Goal: Information Seeking & Learning: Learn about a topic

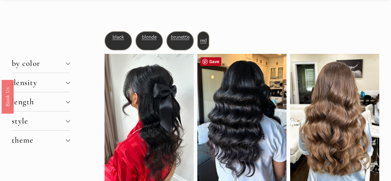
scroll to position [37, 0]
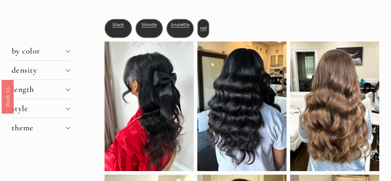
click at [68, 70] on div at bounding box center [68, 69] width 4 height 4
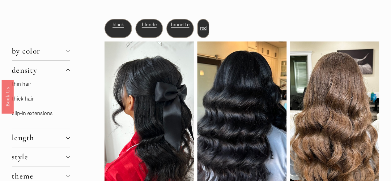
click at [26, 85] on link "thin hair" at bounding box center [21, 84] width 19 height 6
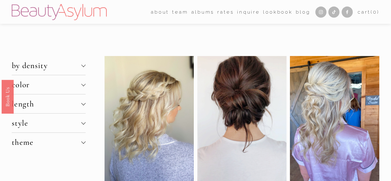
click at [84, 106] on div at bounding box center [83, 104] width 4 height 4
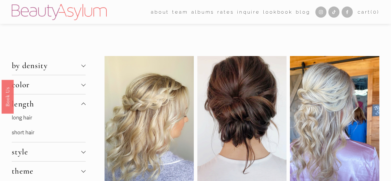
click at [25, 119] on link "long hair" at bounding box center [22, 117] width 20 height 6
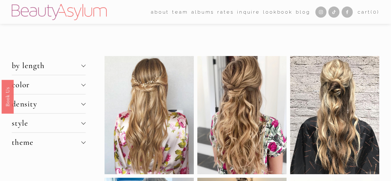
click at [82, 124] on div at bounding box center [83, 123] width 4 height 4
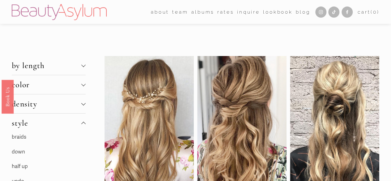
click at [82, 124] on div at bounding box center [83, 124] width 4 height 4
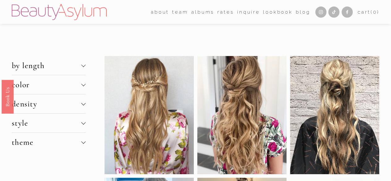
click at [83, 143] on div at bounding box center [83, 141] width 4 height 4
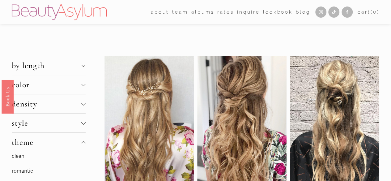
click at [83, 143] on div at bounding box center [83, 143] width 4 height 4
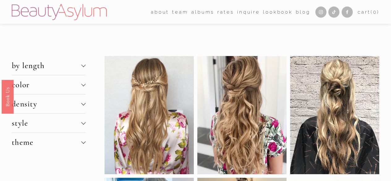
click at [85, 68] on div at bounding box center [83, 65] width 4 height 4
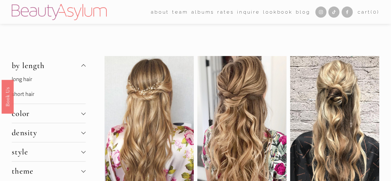
click at [26, 80] on link "long hair" at bounding box center [22, 79] width 20 height 6
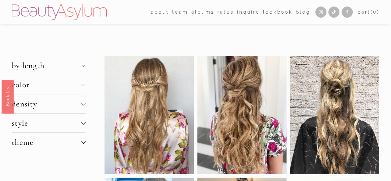
click at [83, 84] on div at bounding box center [83, 84] width 4 height 4
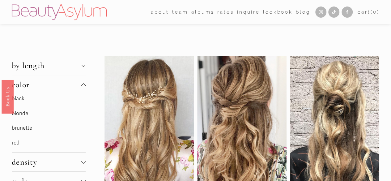
click at [25, 129] on link "brunette" at bounding box center [22, 128] width 20 height 6
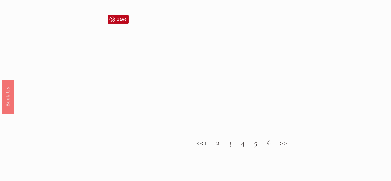
scroll to position [421, 0]
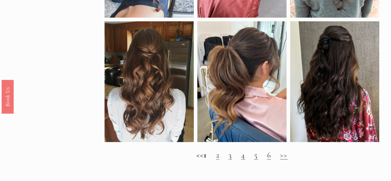
click at [220, 160] on link "2" at bounding box center [217, 155] width 3 height 10
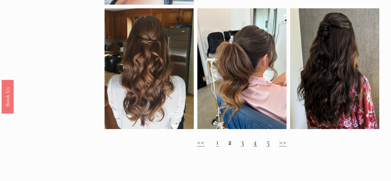
scroll to position [446, 0]
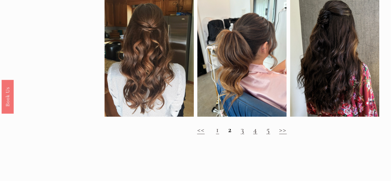
click at [243, 134] on link "3" at bounding box center [242, 130] width 3 height 10
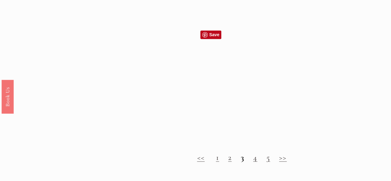
scroll to position [532, 0]
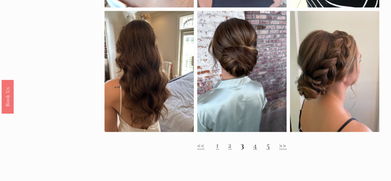
click at [254, 148] on link "4" at bounding box center [255, 145] width 4 height 10
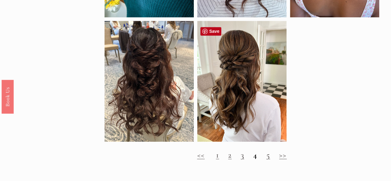
scroll to position [433, 0]
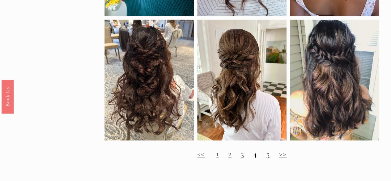
click at [269, 158] on link "5" at bounding box center [268, 154] width 4 height 10
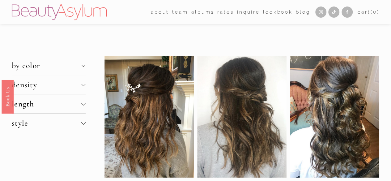
click at [269, 158] on div at bounding box center [241, 117] width 89 height 122
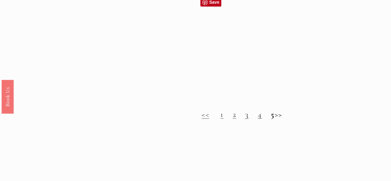
scroll to position [507, 0]
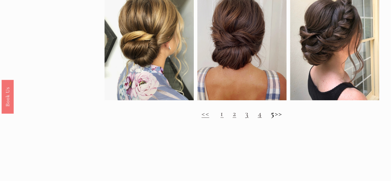
click at [282, 118] on h2 "<< 1 2 3 4 5 >>" at bounding box center [242, 113] width 275 height 9
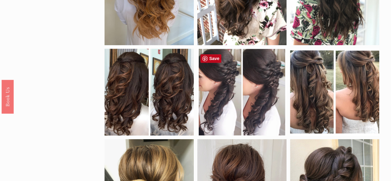
scroll to position [347, 0]
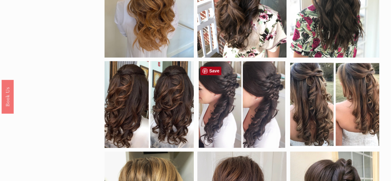
click at [209, 71] on link "Save" at bounding box center [210, 71] width 21 height 9
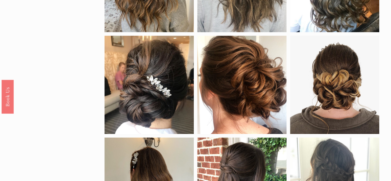
scroll to position [134, 0]
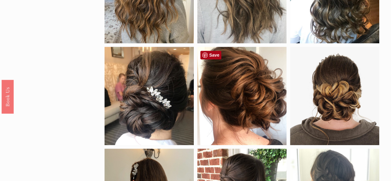
click at [214, 57] on link "Save" at bounding box center [210, 55] width 21 height 9
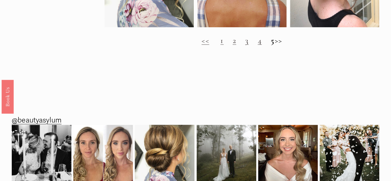
scroll to position [586, 0]
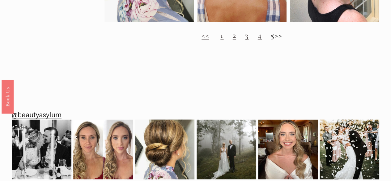
click at [233, 40] on link "2" at bounding box center [234, 35] width 3 height 10
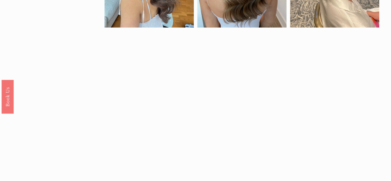
scroll to position [285, 0]
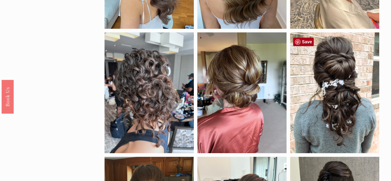
click at [305, 42] on link "Save" at bounding box center [303, 41] width 21 height 9
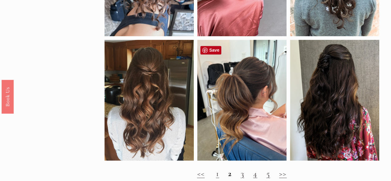
scroll to position [433, 0]
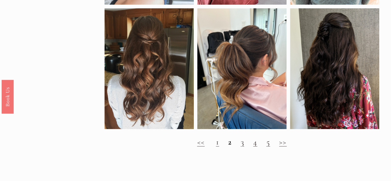
click at [218, 147] on link "1" at bounding box center [217, 142] width 3 height 10
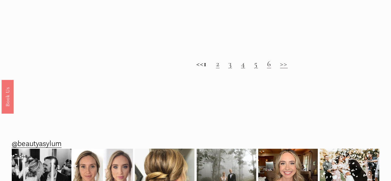
scroll to position [582, 0]
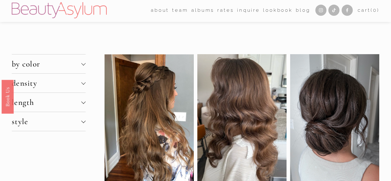
scroll to position [0, 0]
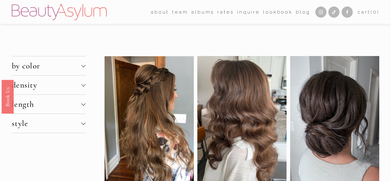
click at [84, 66] on div at bounding box center [83, 65] width 4 height 4
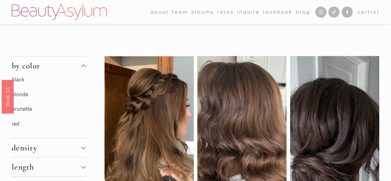
click at [25, 96] on link "blonde" at bounding box center [20, 94] width 16 height 6
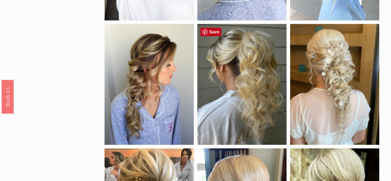
scroll to position [149, 0]
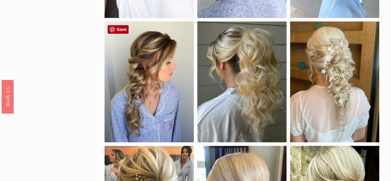
click at [118, 27] on link "Save" at bounding box center [118, 29] width 21 height 9
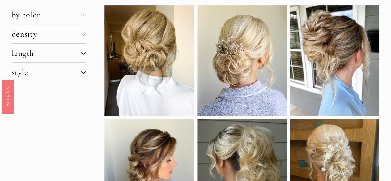
scroll to position [0, 0]
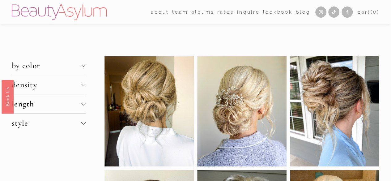
click at [84, 103] on div at bounding box center [83, 103] width 4 height 4
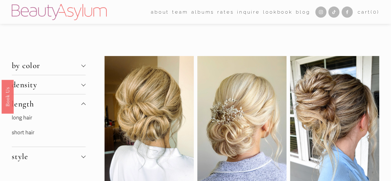
click at [27, 119] on link "long hair" at bounding box center [22, 117] width 20 height 6
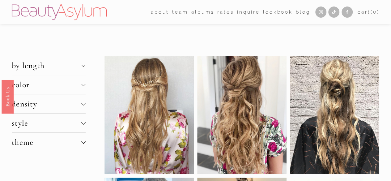
click at [83, 146] on button "theme" at bounding box center [49, 142] width 74 height 19
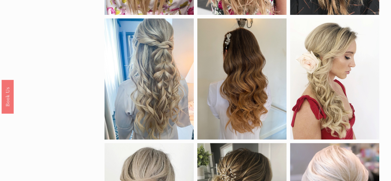
scroll to position [186, 0]
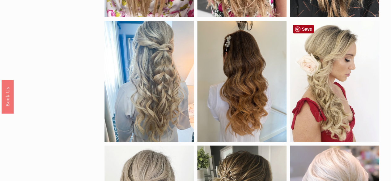
click at [303, 30] on link "Save" at bounding box center [303, 29] width 21 height 9
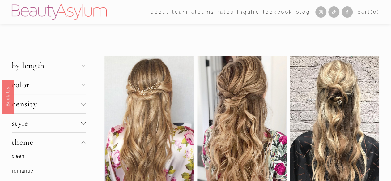
click at [83, 123] on div at bounding box center [83, 122] width 4 height 4
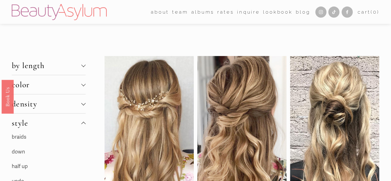
click at [20, 167] on link "half up" at bounding box center [20, 166] width 16 height 6
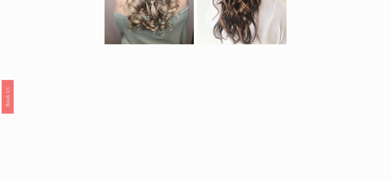
scroll to position [470, 0]
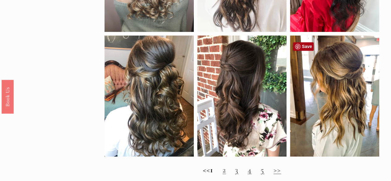
click at [307, 43] on link "Save" at bounding box center [303, 46] width 21 height 9
